Goal: Task Accomplishment & Management: Complete application form

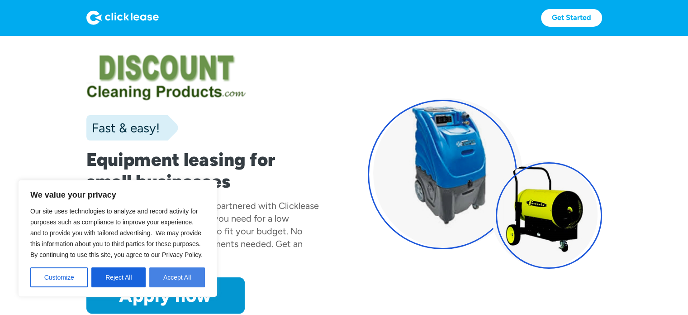
click at [183, 278] on button "Accept All" at bounding box center [177, 277] width 56 height 20
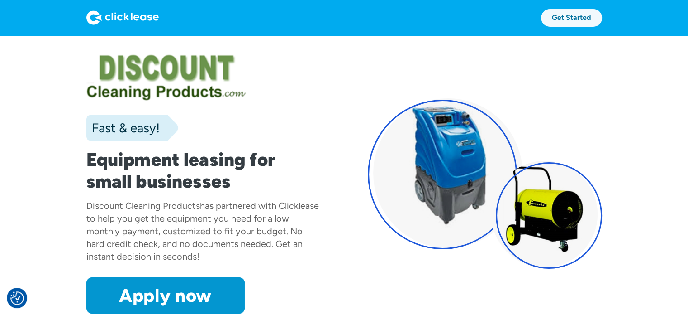
click at [581, 21] on link "Get Started" at bounding box center [571, 18] width 61 height 18
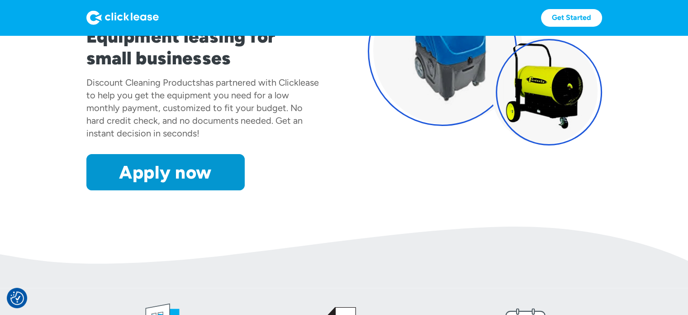
scroll to position [118, 0]
